Goal: Task Accomplishment & Management: Manage account settings

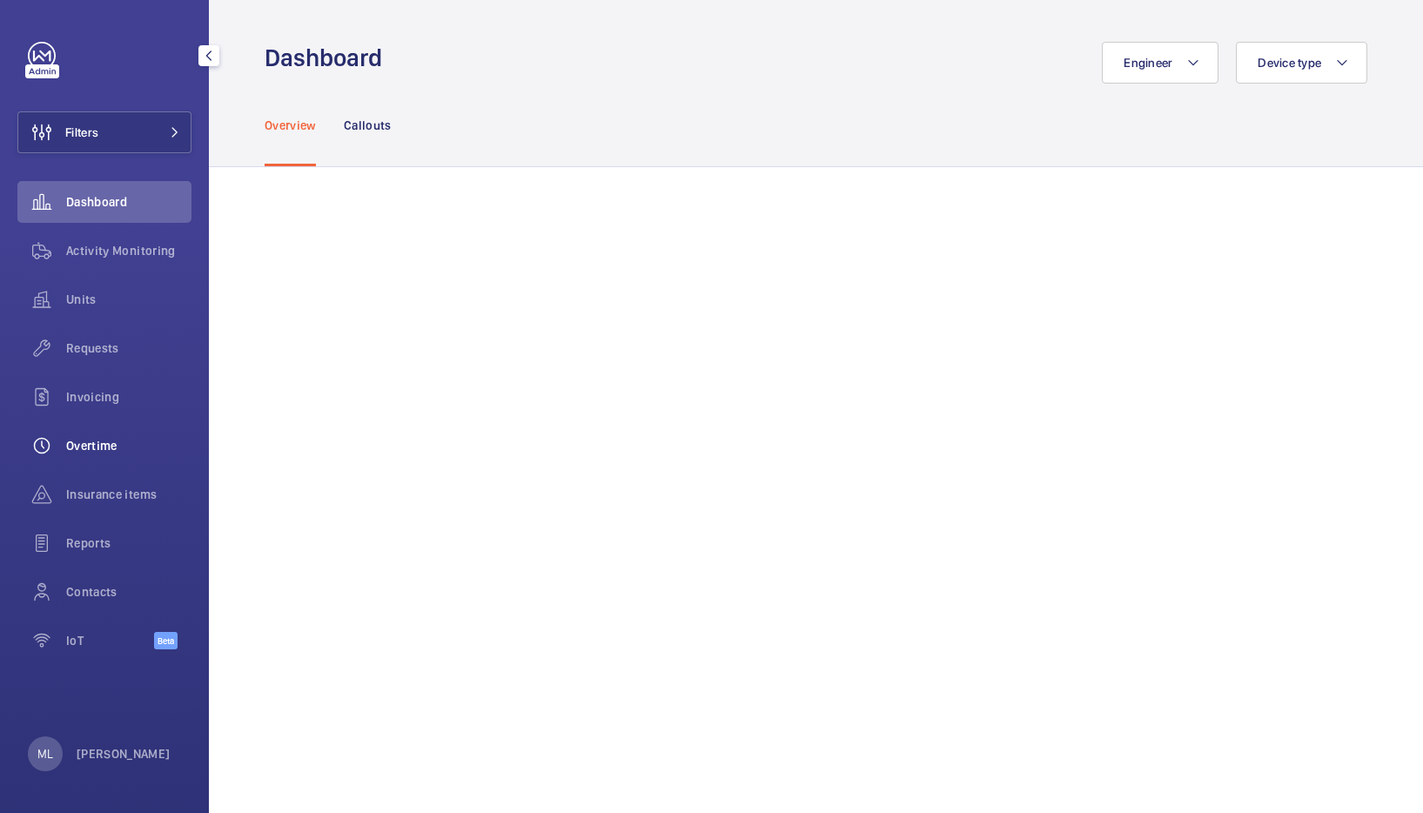
click at [134, 440] on span "Overtime" at bounding box center [128, 445] width 125 height 17
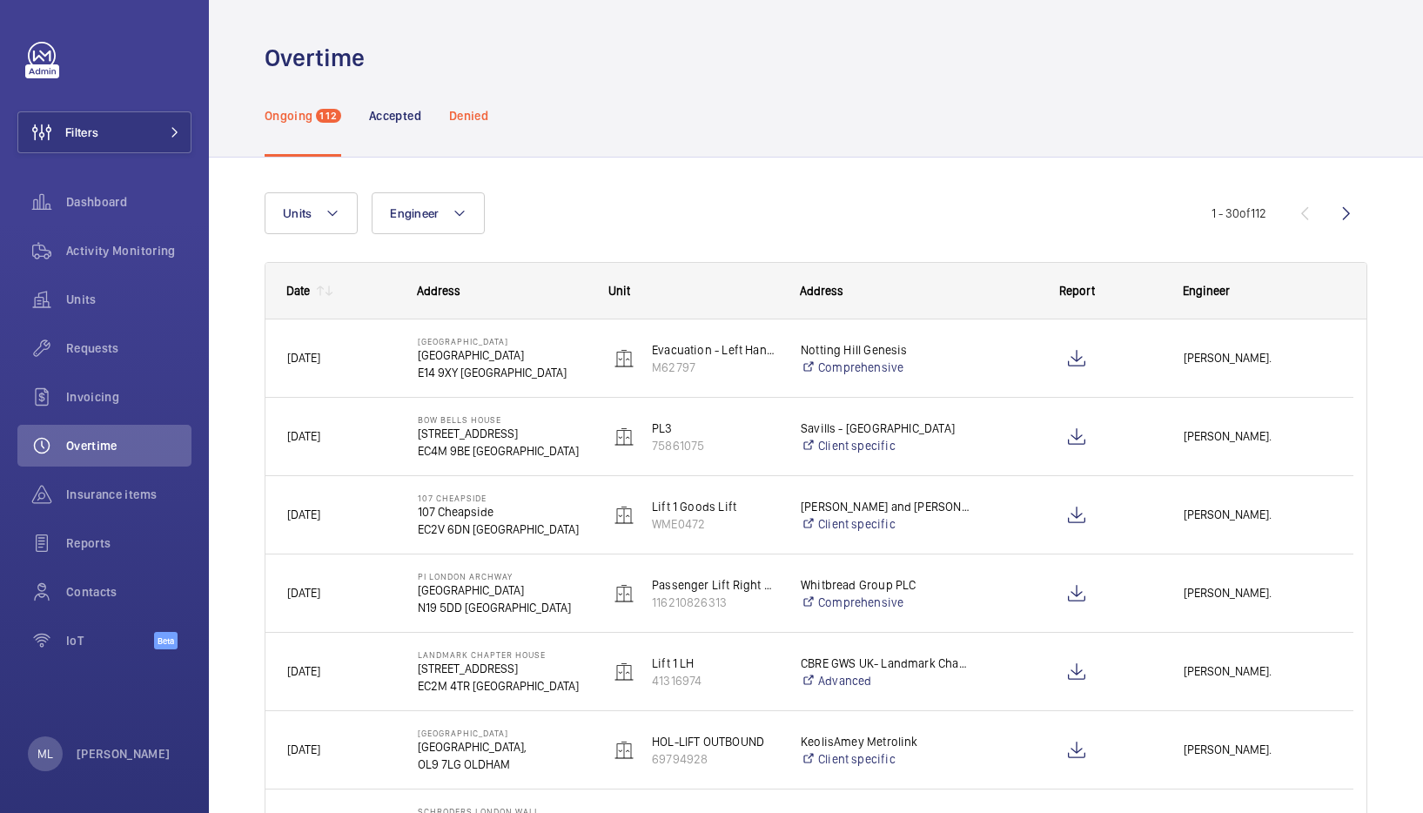
click at [465, 113] on p "Denied" at bounding box center [468, 115] width 39 height 17
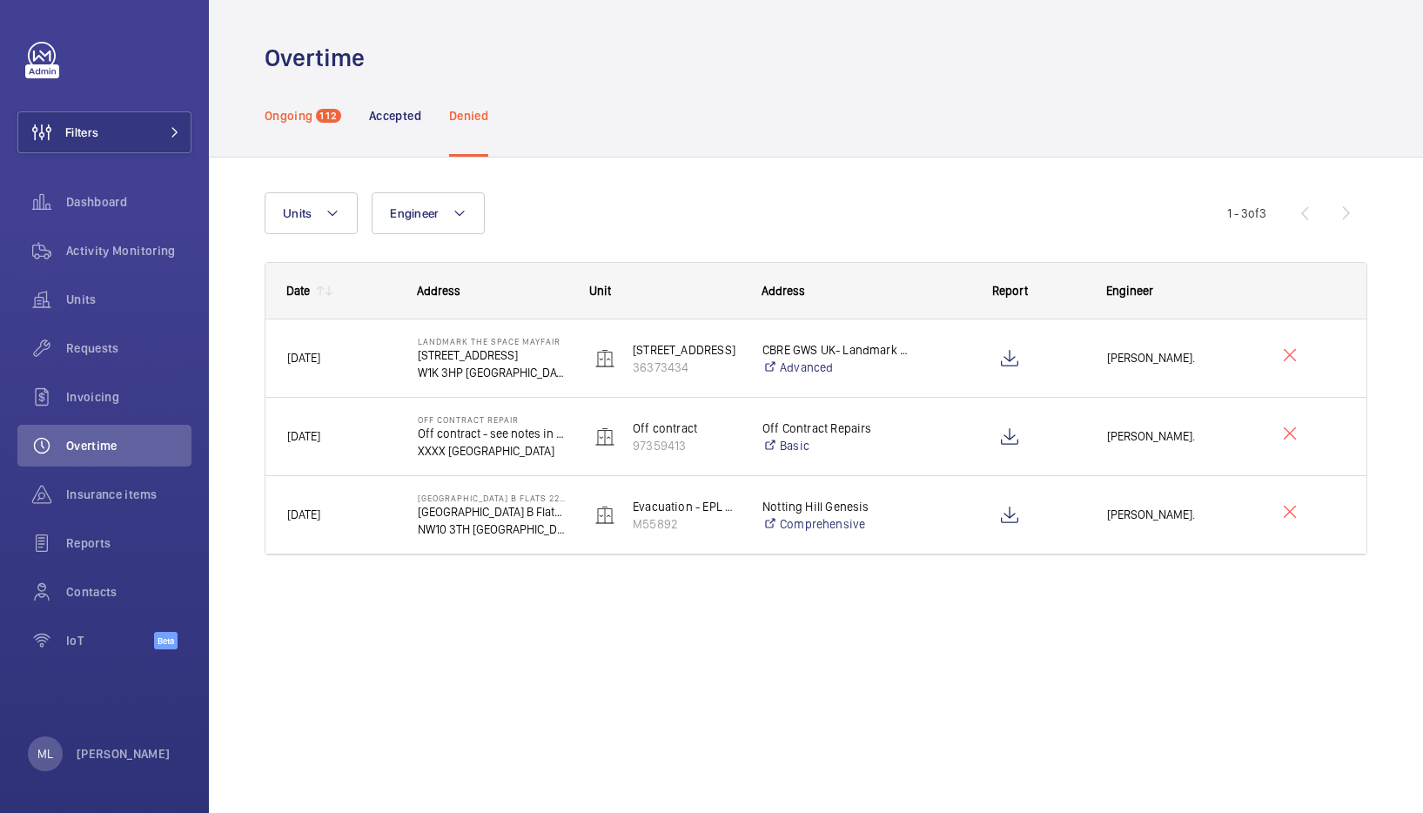
click at [299, 130] on div "Ongoing 112" at bounding box center [303, 115] width 77 height 83
